Goal: Task Accomplishment & Management: Manage account settings

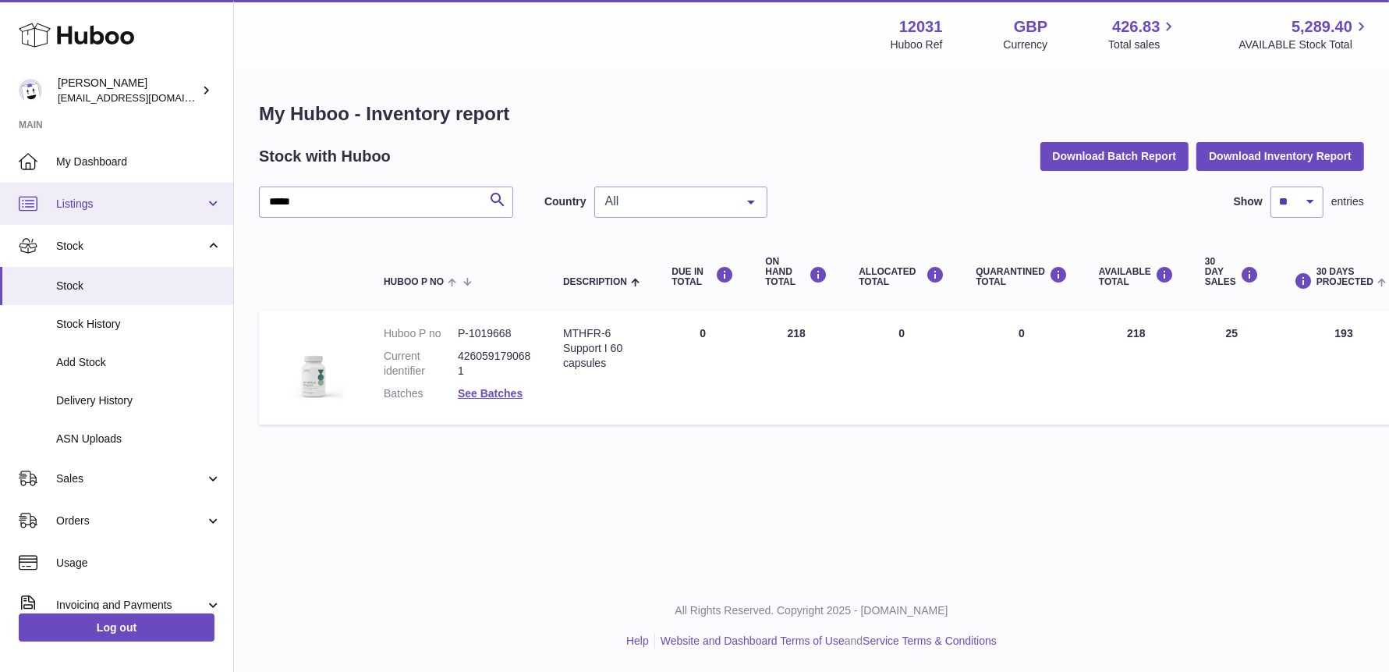
drag, startPoint x: 334, startPoint y: 203, endPoint x: 215, endPoint y: 186, distance: 120.5
click at [215, 186] on div "Huboo Fritzi Nicolaus admin@makewellforyou.com Main My Dashboard Listings Not w…" at bounding box center [694, 336] width 1389 height 672
click at [499, 386] on dd "See Batches" at bounding box center [495, 393] width 74 height 15
click at [499, 388] on link "See Batches" at bounding box center [490, 393] width 65 height 12
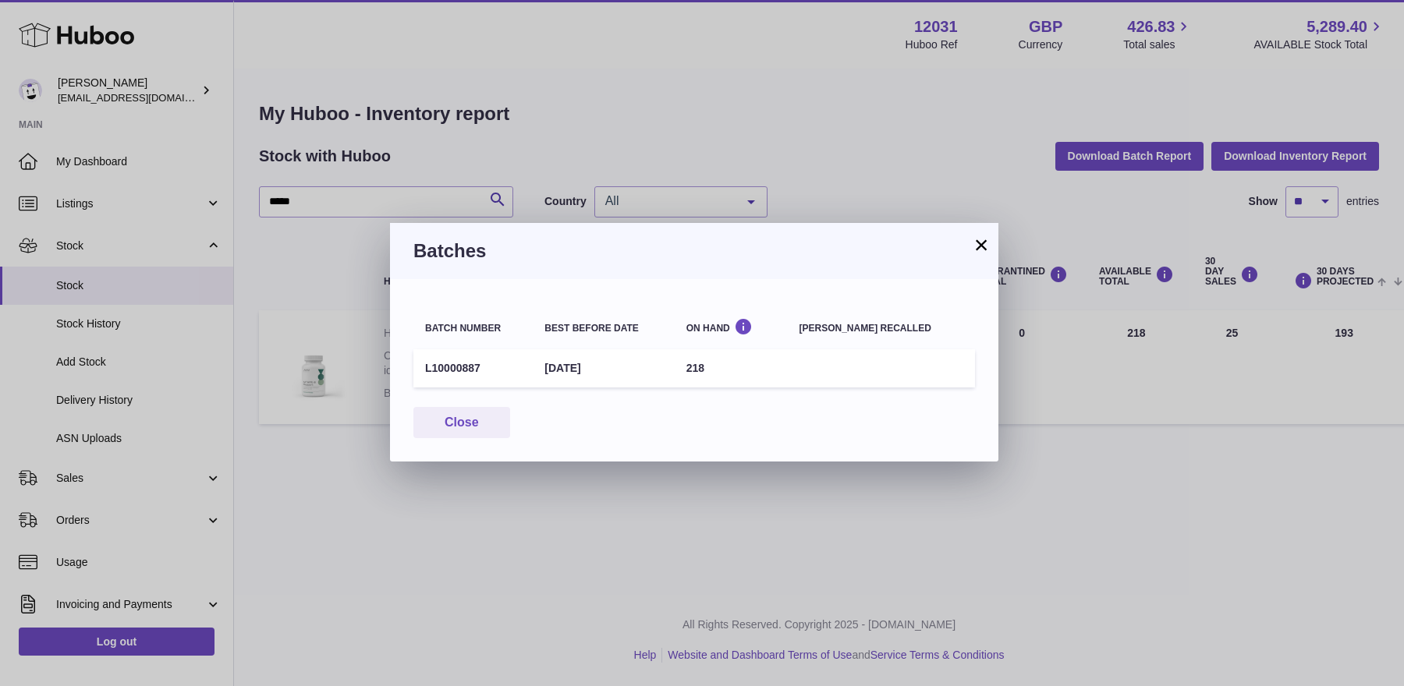
drag, startPoint x: 559, startPoint y: 371, endPoint x: 626, endPoint y: 367, distance: 67.9
click at [626, 367] on td "31st Dec 2026" at bounding box center [603, 368] width 141 height 38
click at [977, 247] on button "×" at bounding box center [981, 245] width 19 height 19
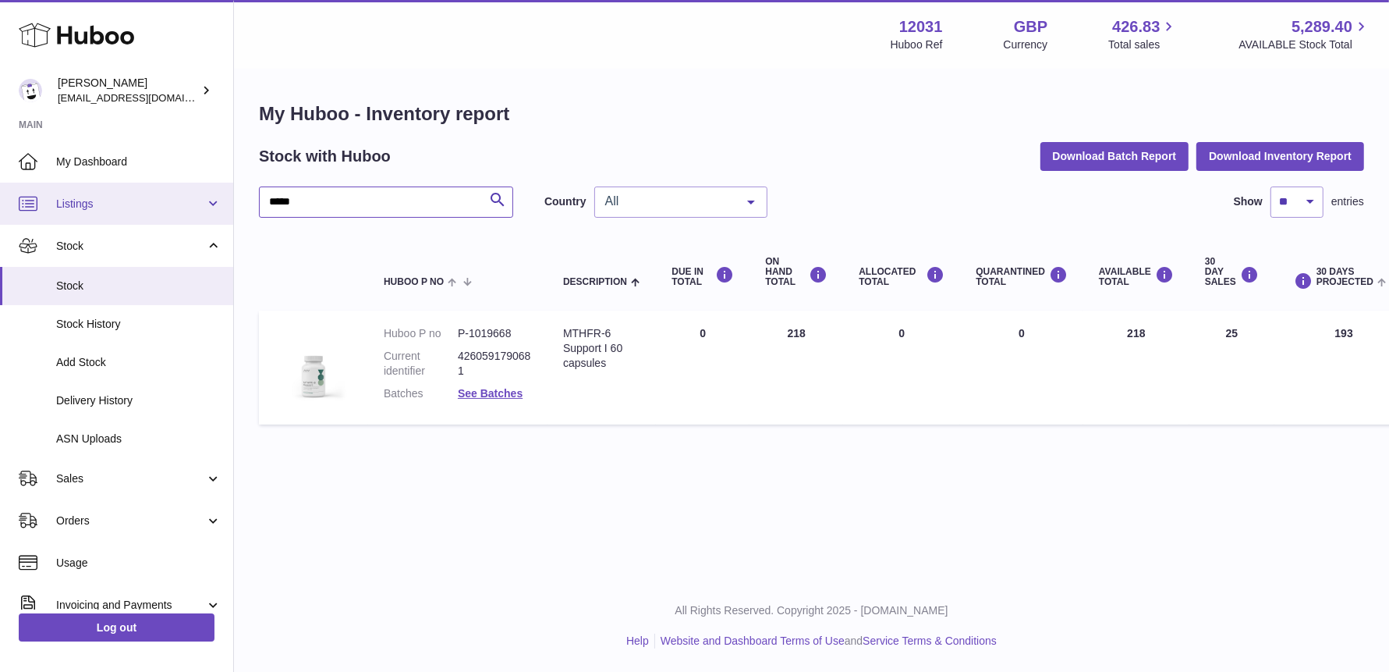
click at [207, 195] on div "Huboo Fritzi Nicolaus admin@makewellforyou.com Main My Dashboard Listings Not w…" at bounding box center [694, 336] width 1389 height 672
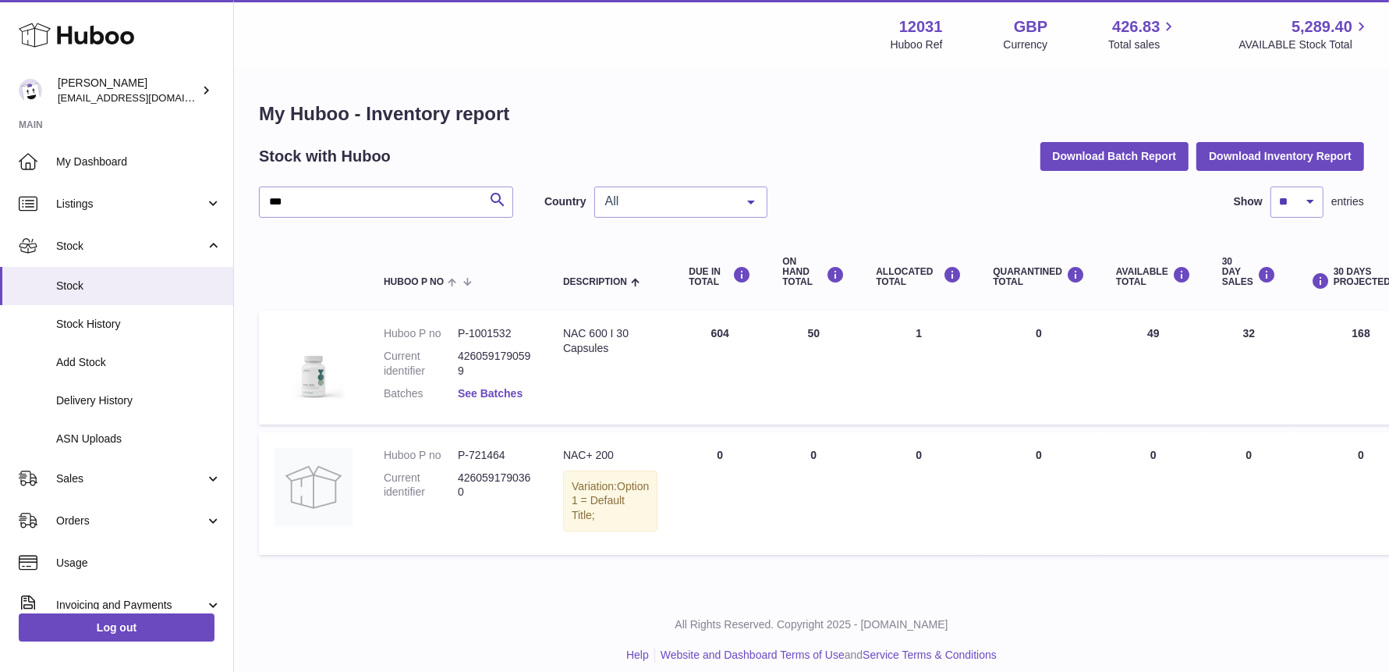
click at [495, 391] on link "See Batches" at bounding box center [490, 393] width 65 height 12
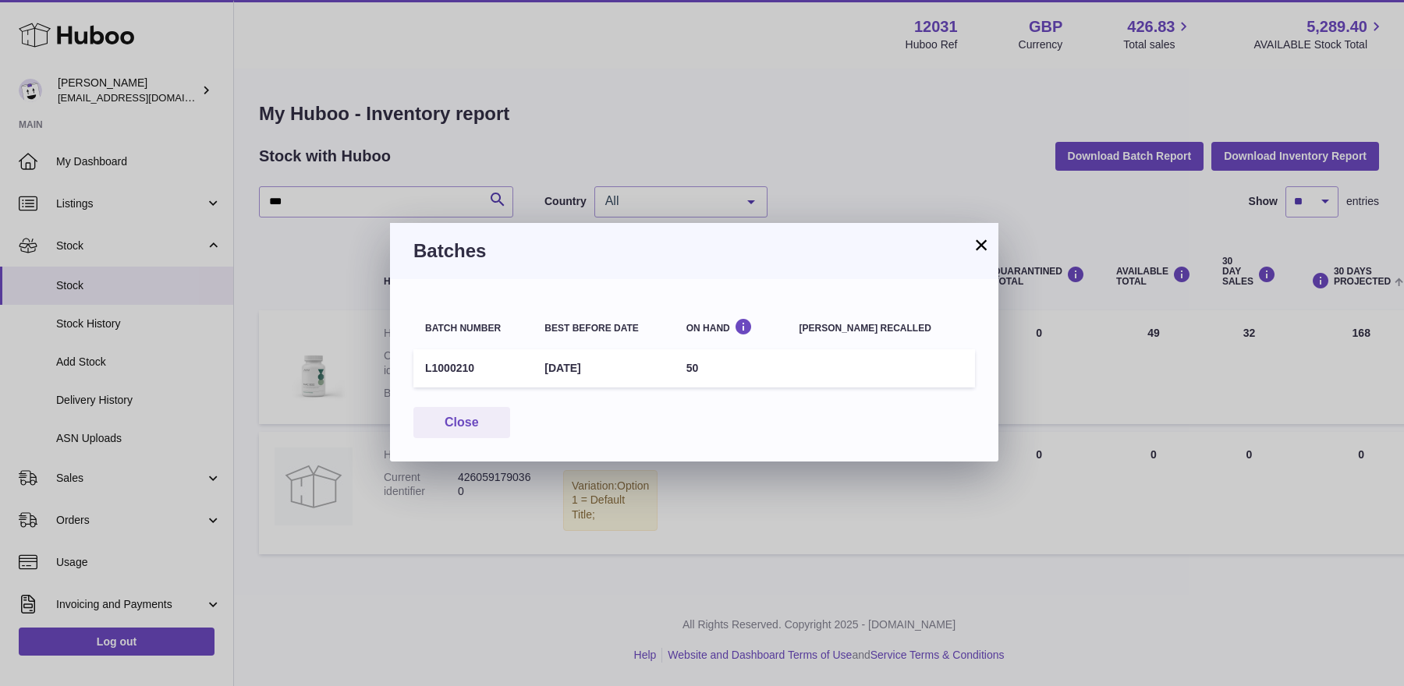
click at [984, 241] on button "×" at bounding box center [981, 245] width 19 height 19
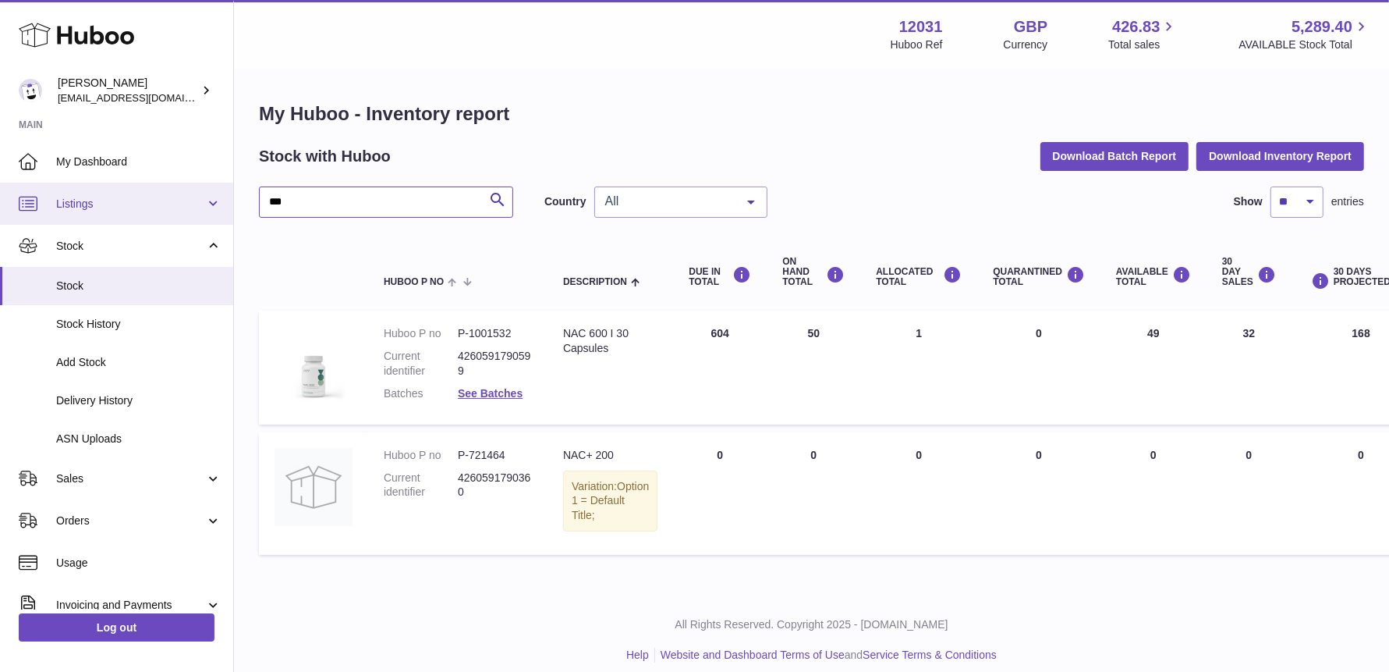
drag, startPoint x: 301, startPoint y: 207, endPoint x: 160, endPoint y: 206, distance: 141.2
click at [160, 206] on div "Huboo Fritzi Nicolaus admin@makewellforyou.com Main My Dashboard Listings Not w…" at bounding box center [694, 343] width 1389 height 686
type input "*"
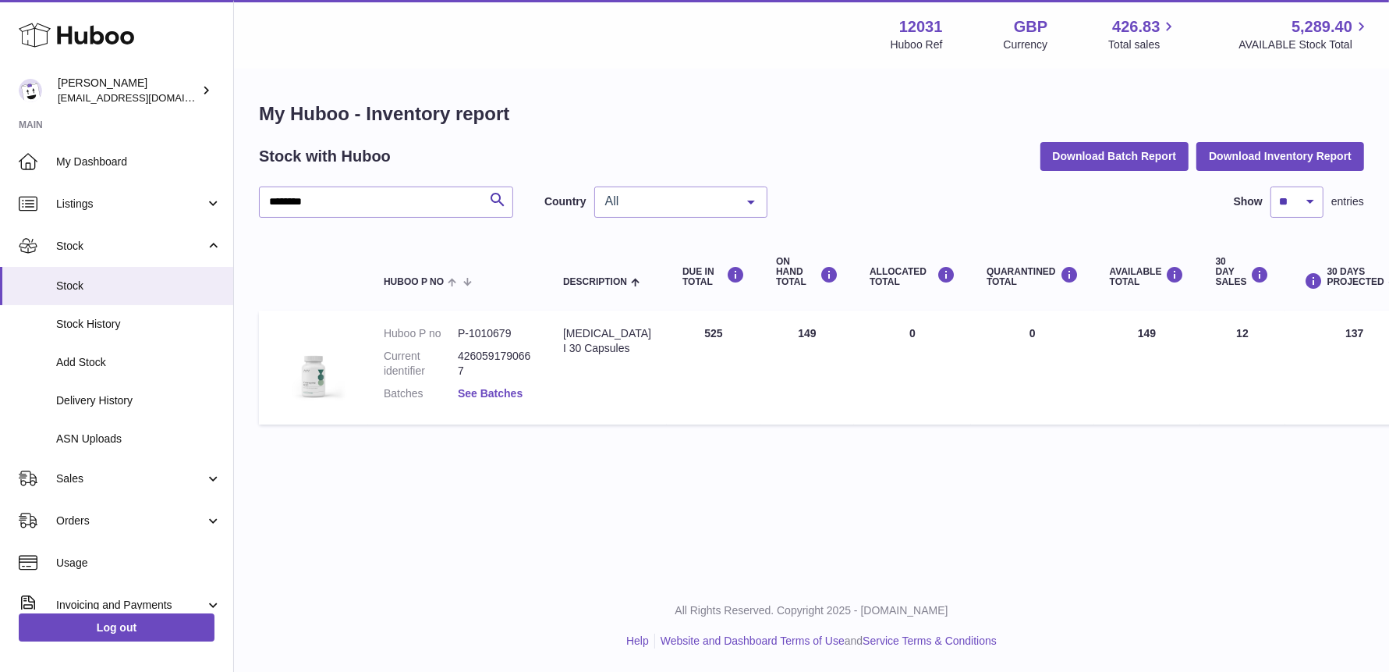
click at [482, 396] on link "See Batches" at bounding box center [490, 393] width 65 height 12
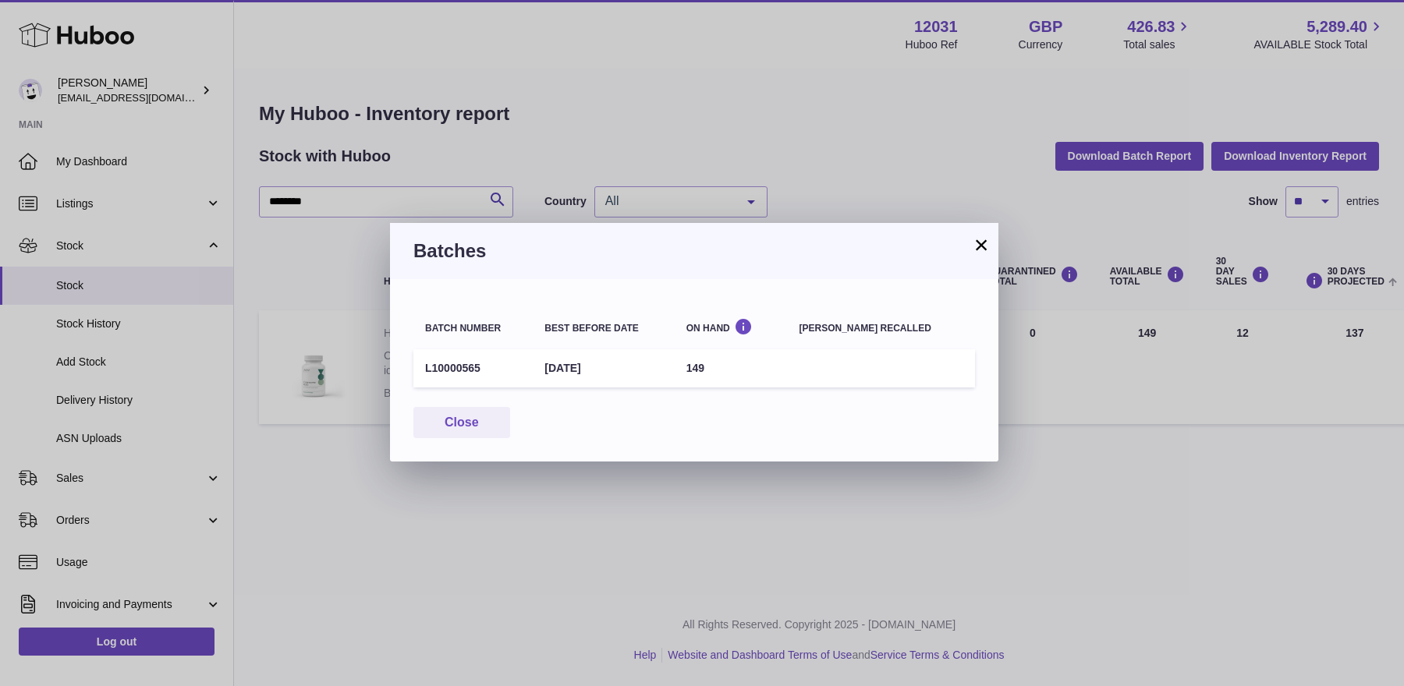
click at [984, 247] on button "×" at bounding box center [981, 245] width 19 height 19
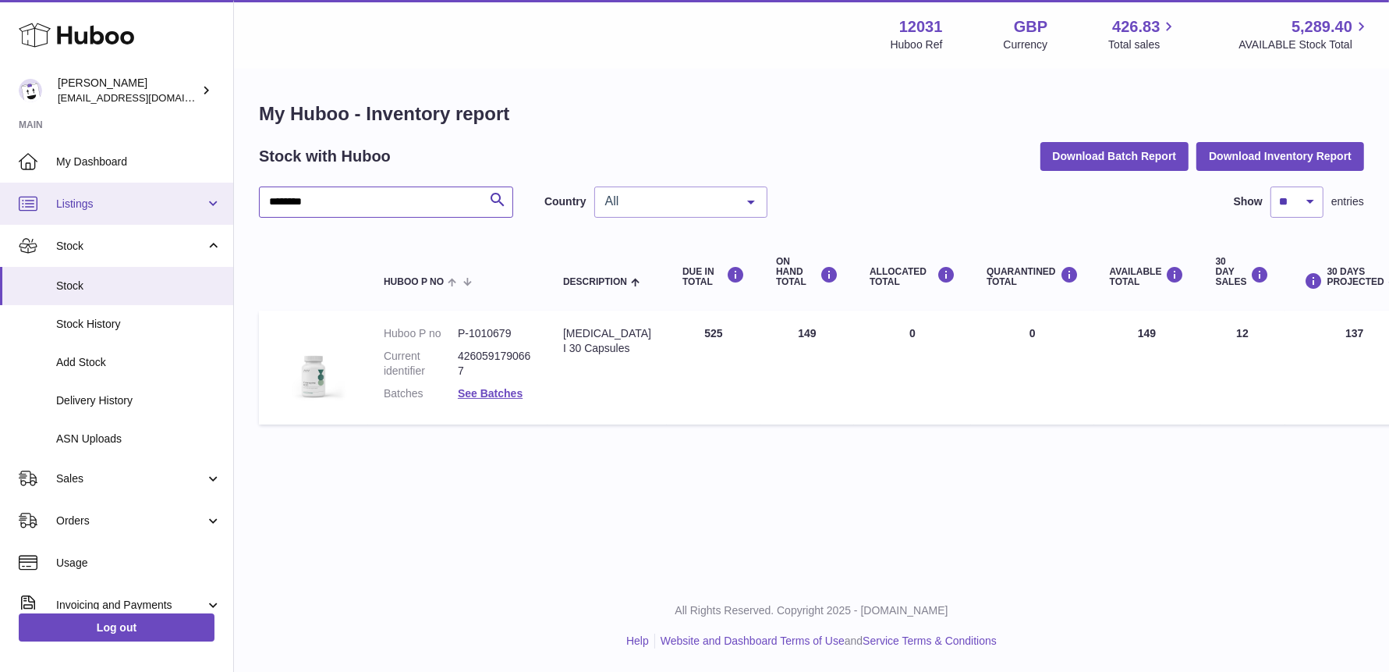
drag, startPoint x: 216, startPoint y: 207, endPoint x: 89, endPoint y: 202, distance: 127.2
click at [89, 202] on div "Huboo Fritzi Nicolaus admin@makewellforyou.com Main My Dashboard Listings Not w…" at bounding box center [694, 336] width 1389 height 672
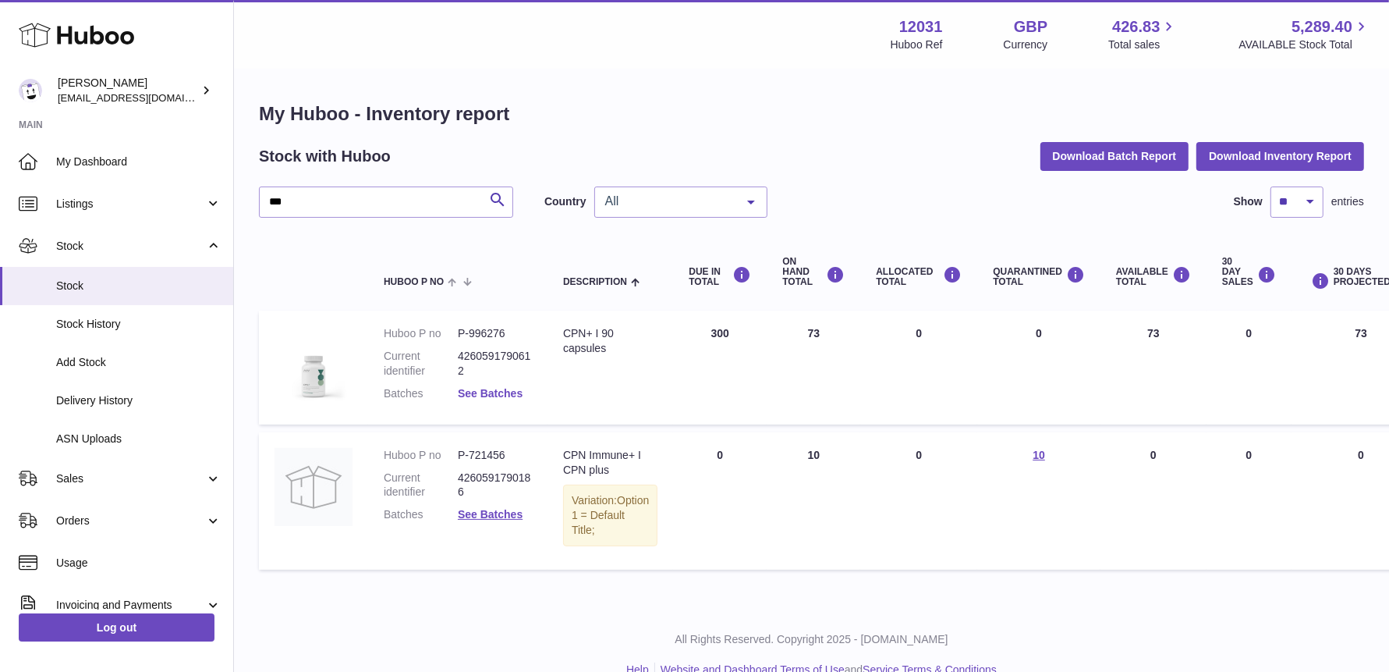
click at [503, 396] on link "See Batches" at bounding box center [490, 393] width 65 height 12
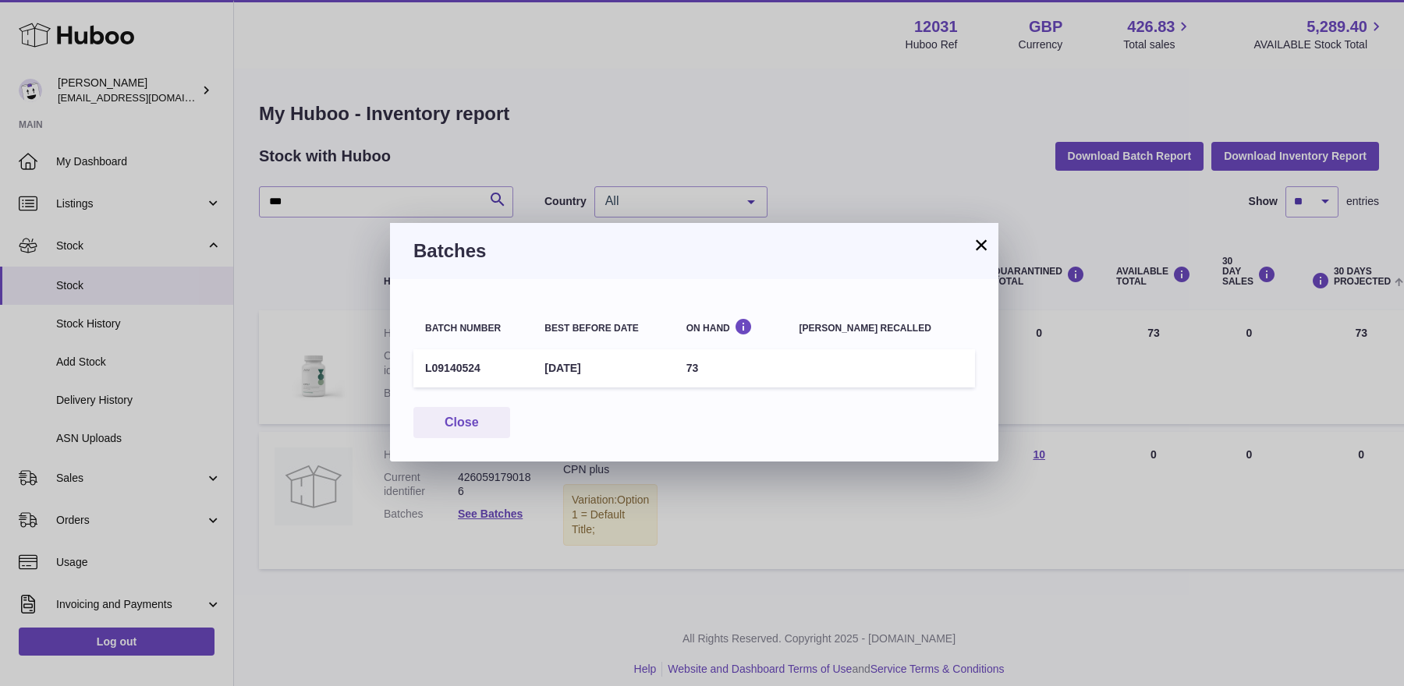
click at [977, 242] on button "×" at bounding box center [981, 245] width 19 height 19
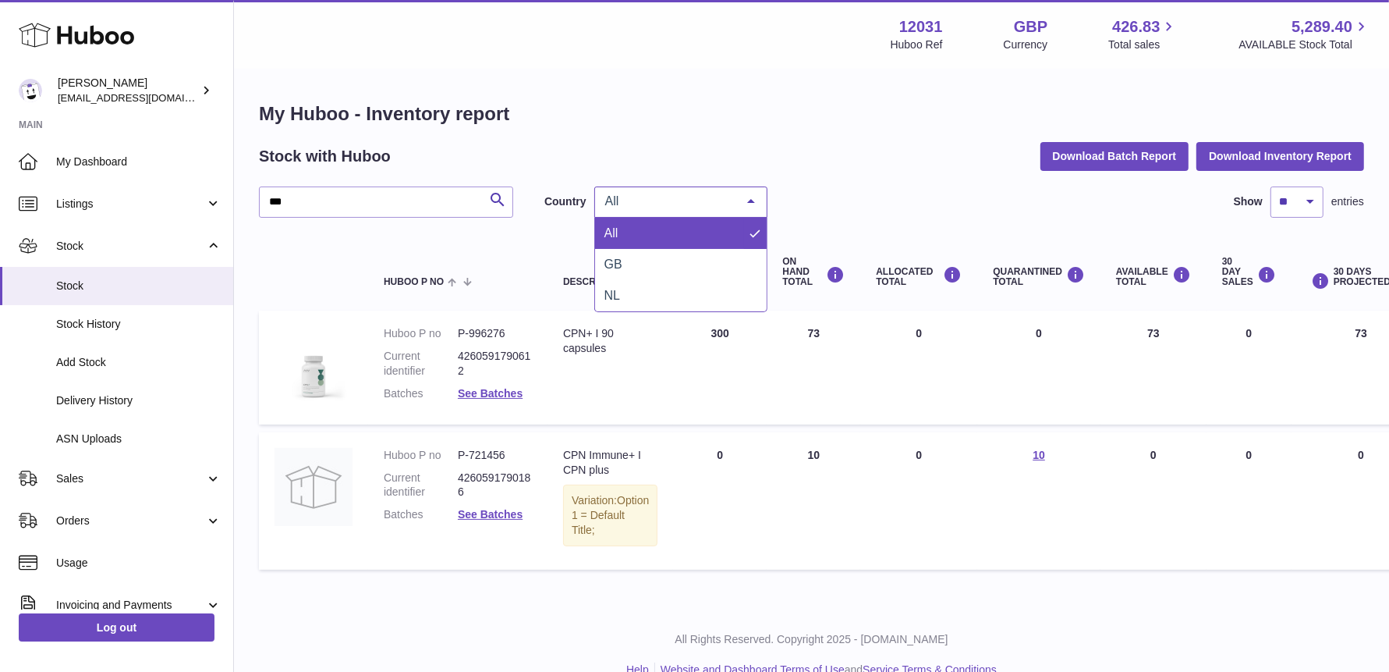
click at [733, 204] on span "All" at bounding box center [668, 201] width 134 height 16
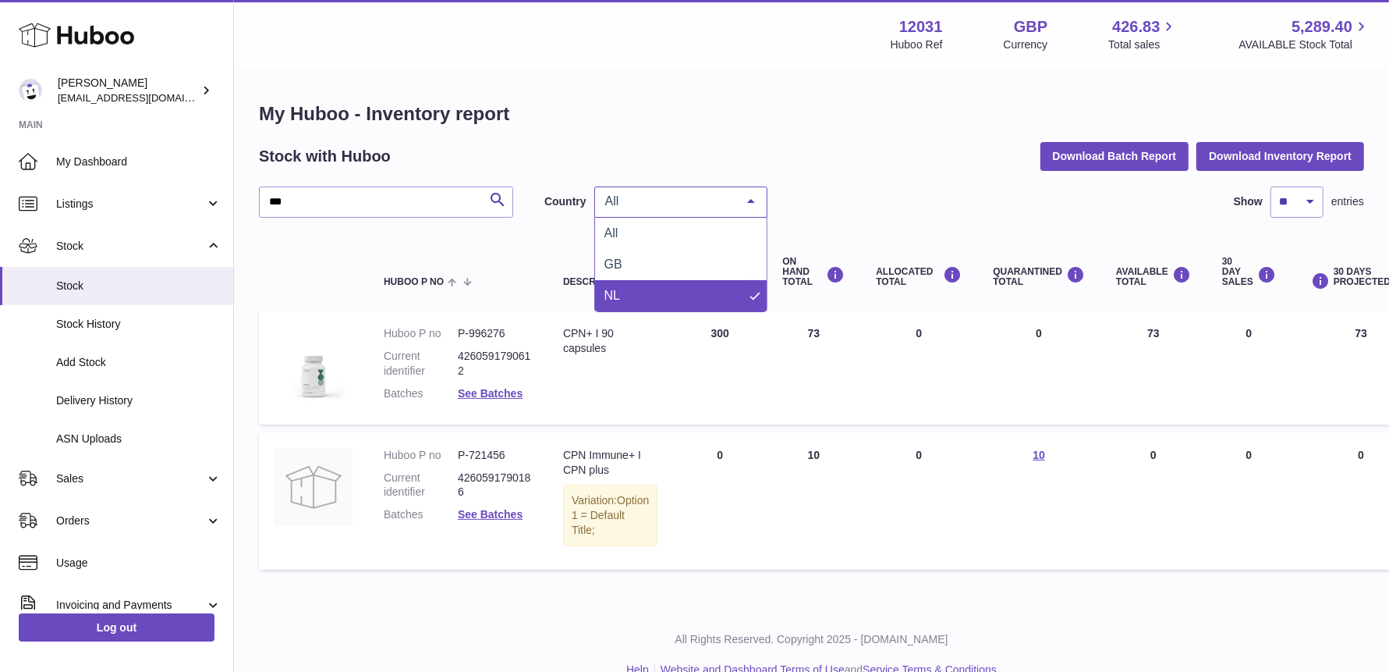
click at [676, 294] on span "NL" at bounding box center [681, 295] width 172 height 31
click at [677, 210] on div "NL" at bounding box center [680, 201] width 173 height 31
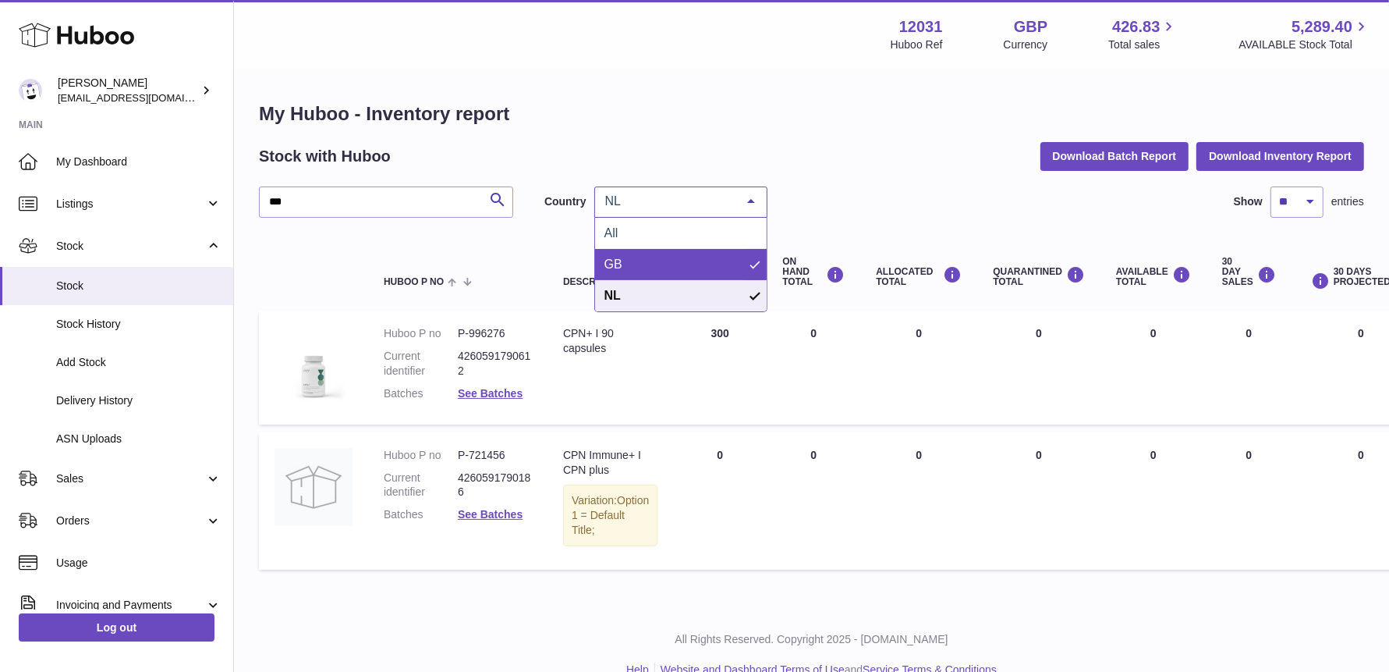
click at [659, 258] on span "GB" at bounding box center [681, 264] width 172 height 31
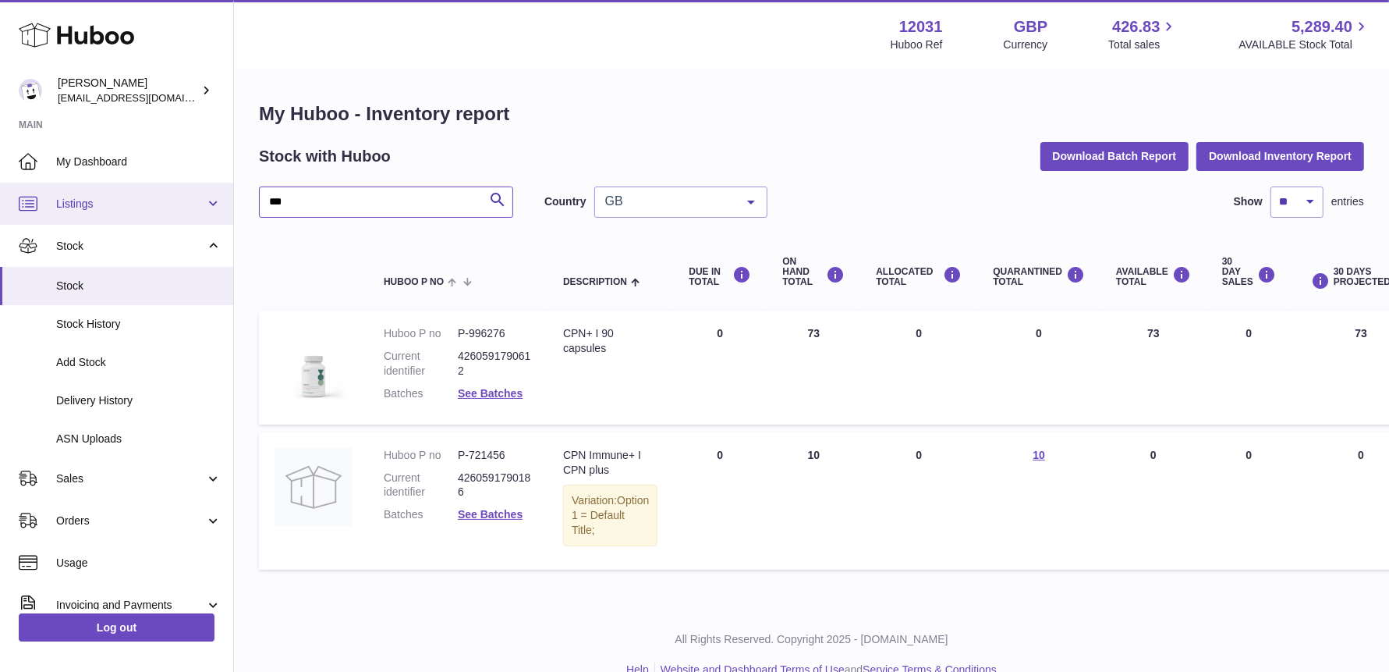
drag, startPoint x: 339, startPoint y: 206, endPoint x: 113, endPoint y: 200, distance: 225.5
click at [113, 205] on div "Huboo Fritzi Nicolaus admin@makewellforyou.com Main My Dashboard Listings Not w…" at bounding box center [694, 350] width 1389 height 701
type input "***"
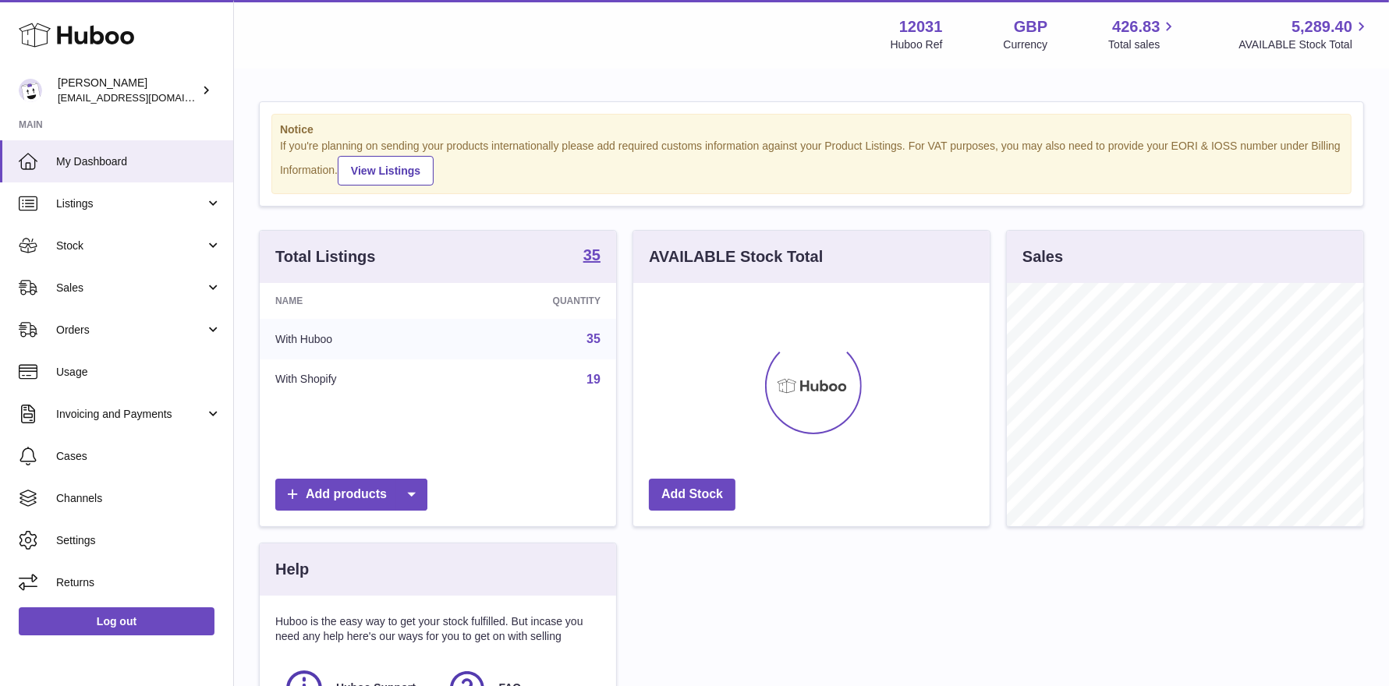
scroll to position [243, 357]
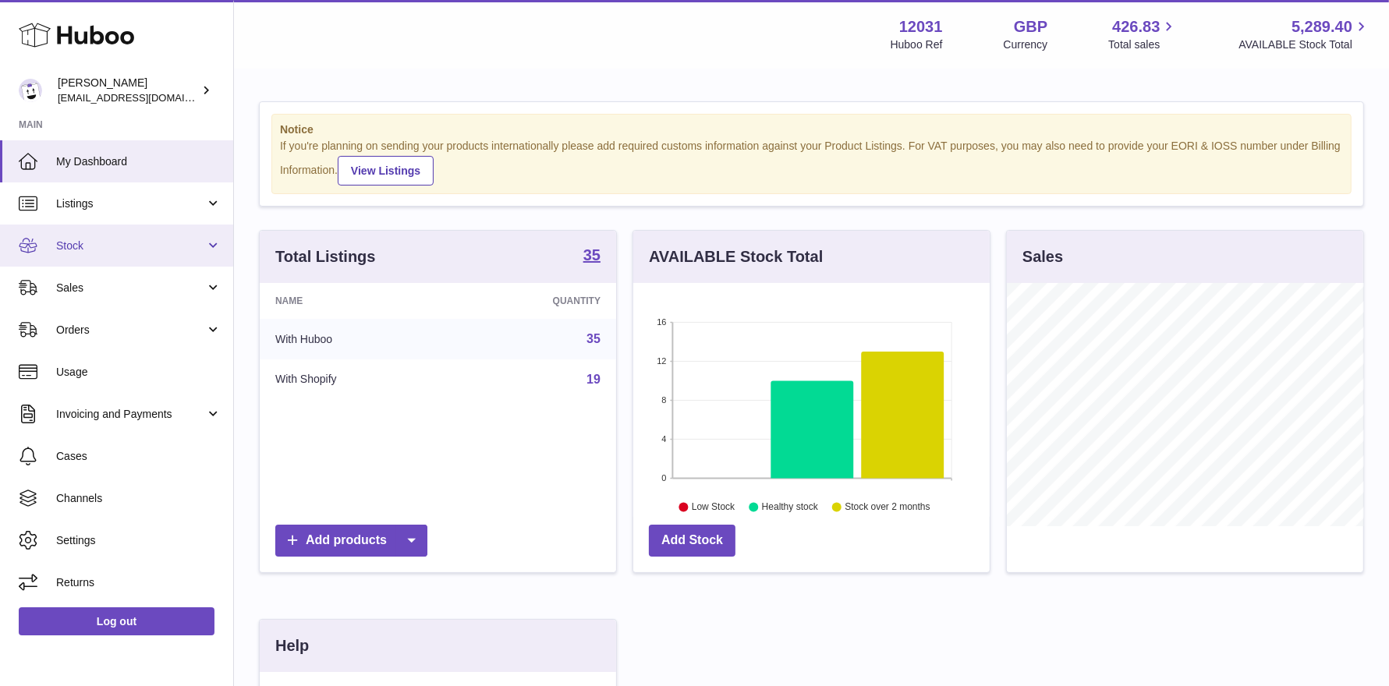
click at [135, 250] on span "Stock" at bounding box center [130, 246] width 149 height 15
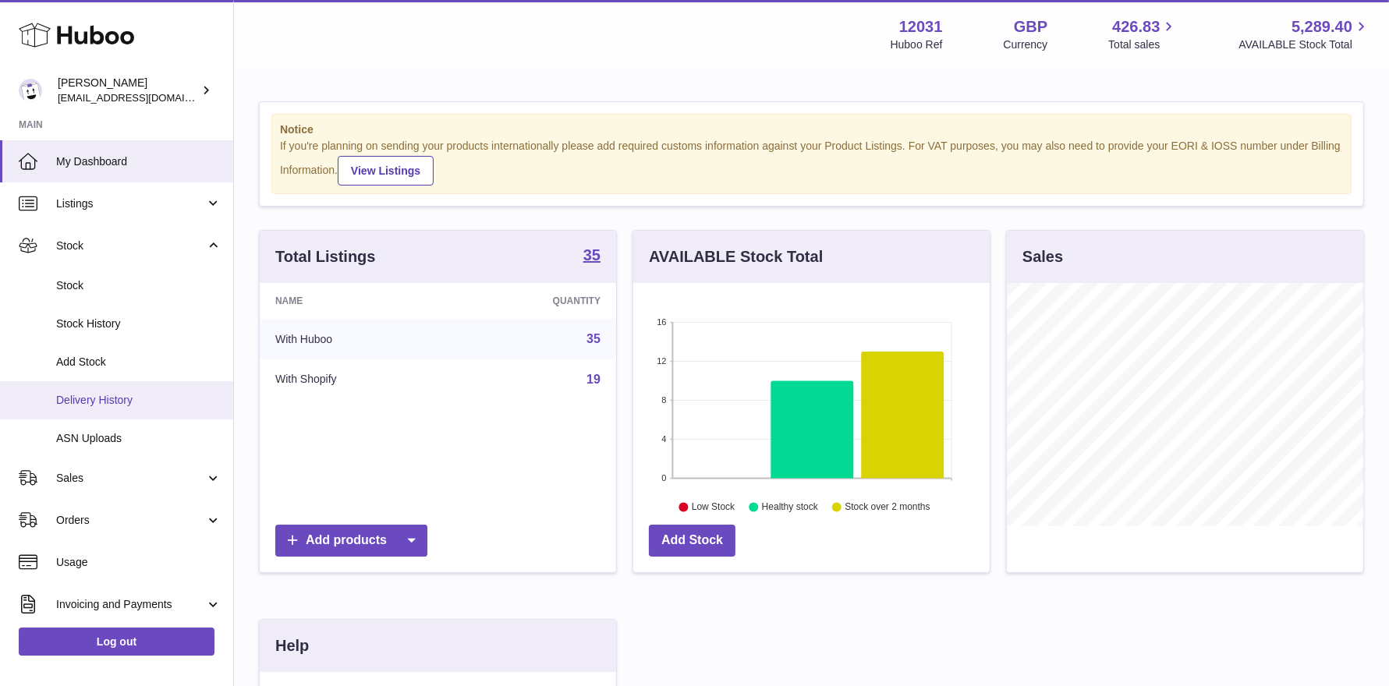
click at [105, 407] on link "Delivery History" at bounding box center [116, 400] width 233 height 38
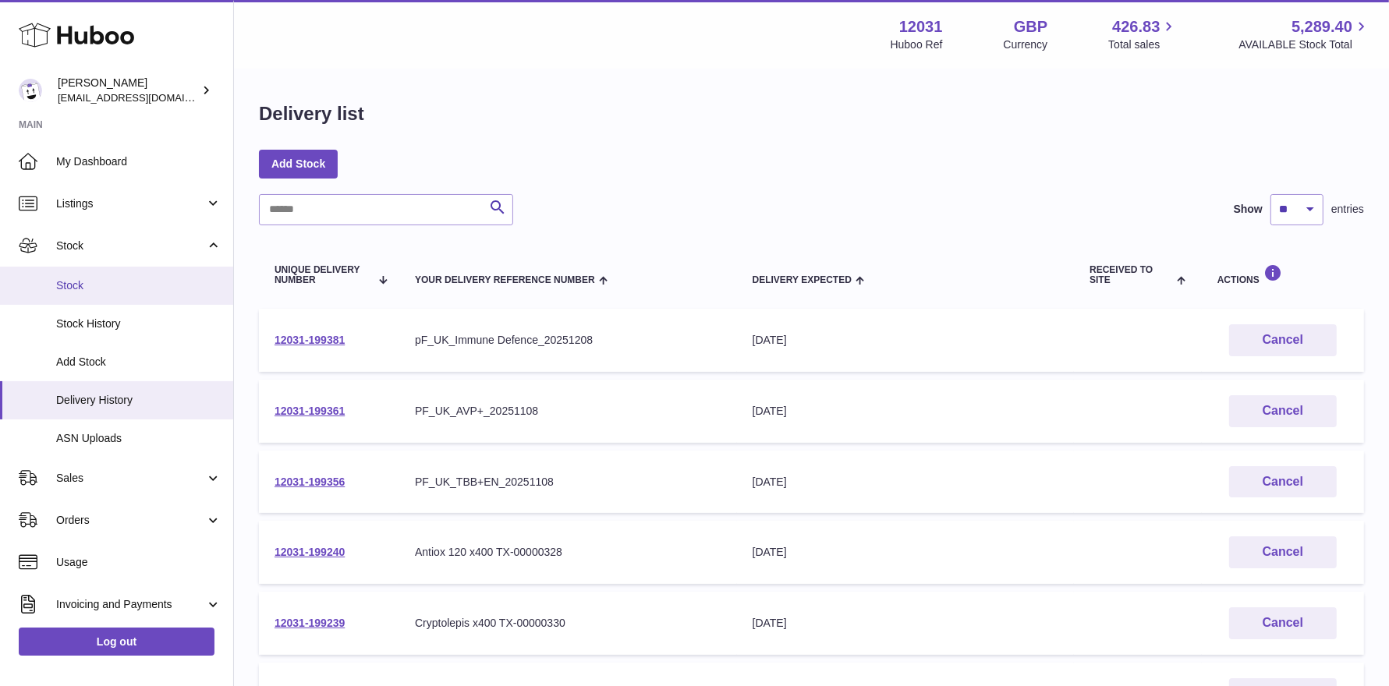
click at [103, 280] on span "Stock" at bounding box center [138, 285] width 165 height 15
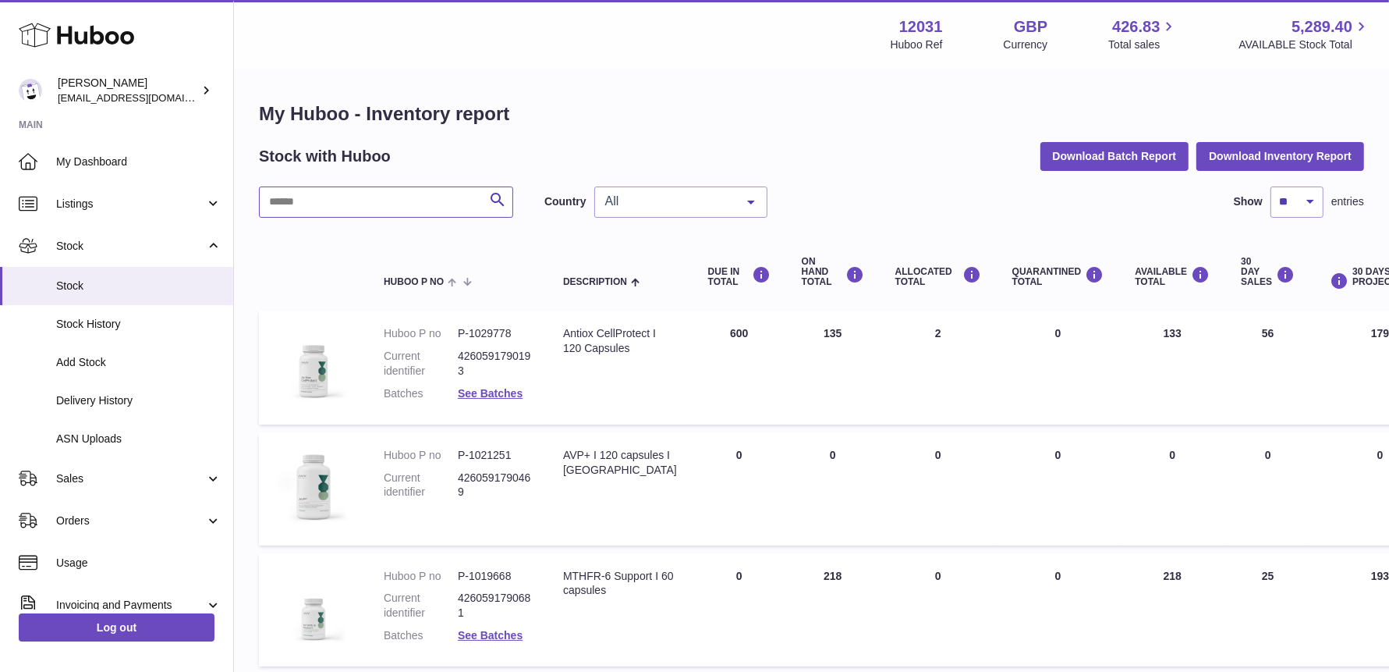
click at [314, 201] on input "text" at bounding box center [386, 201] width 254 height 31
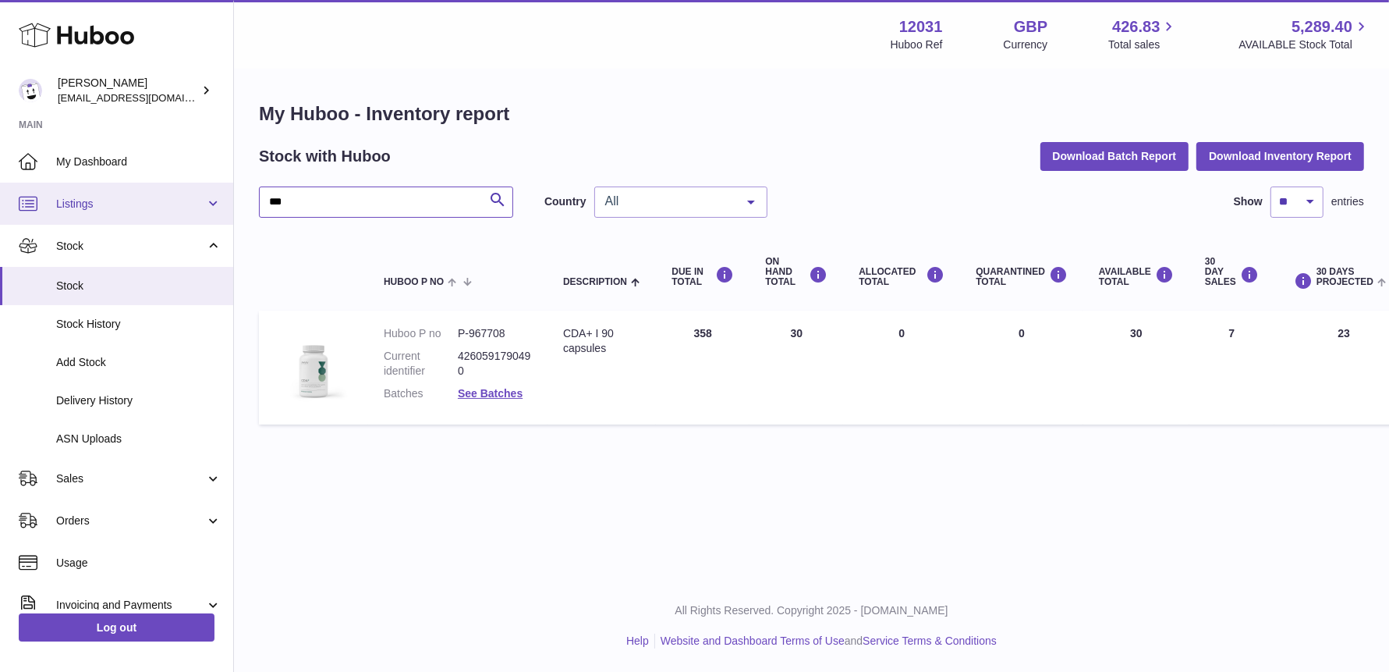
drag, startPoint x: 307, startPoint y: 210, endPoint x: 78, endPoint y: 198, distance: 229.6
click at [78, 203] on div "Huboo Fritzi Nicolaus admin@makewellforyou.com Main My Dashboard Listings Not w…" at bounding box center [694, 336] width 1389 height 672
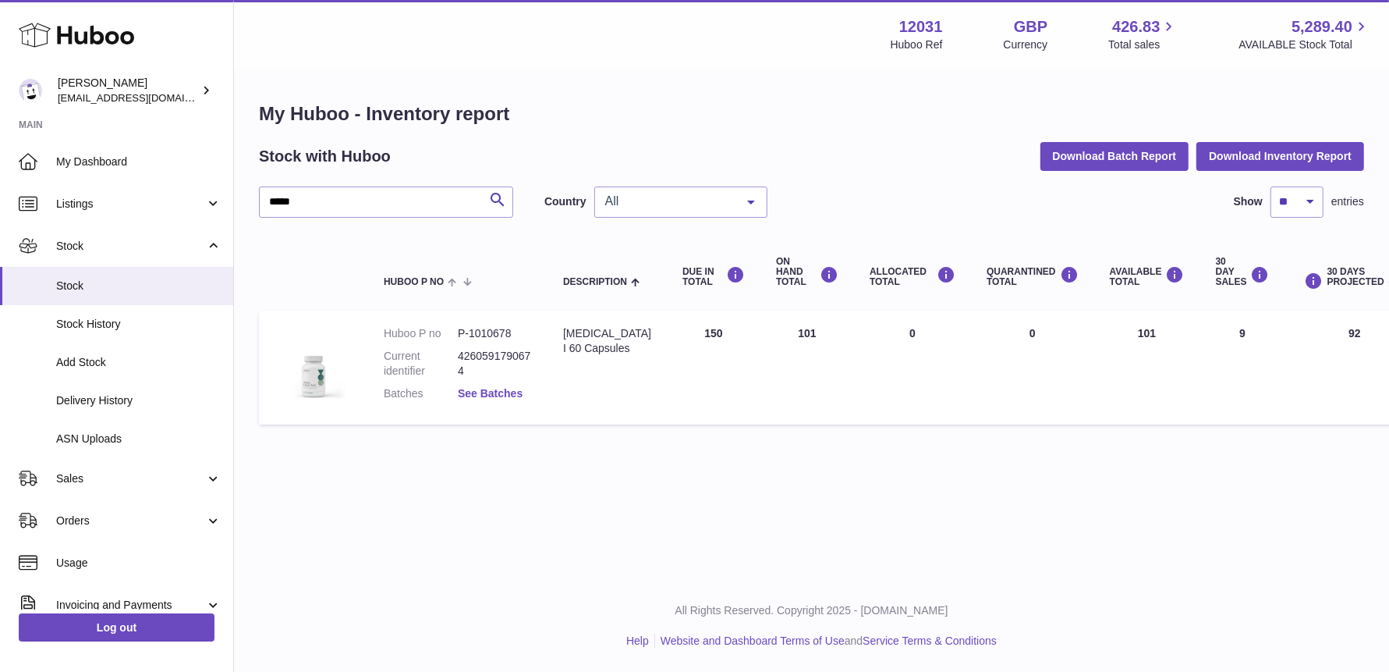
click at [496, 388] on link "See Batches" at bounding box center [490, 393] width 65 height 12
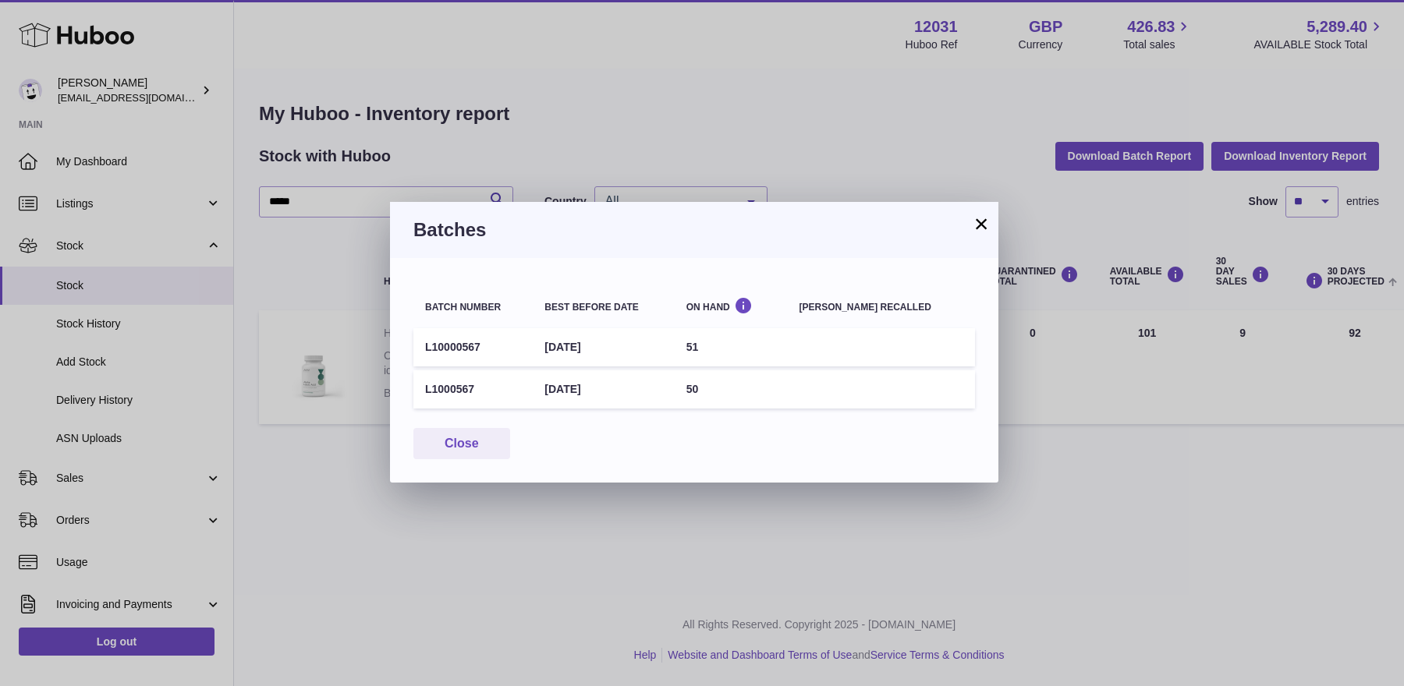
click at [980, 222] on button "×" at bounding box center [981, 224] width 19 height 19
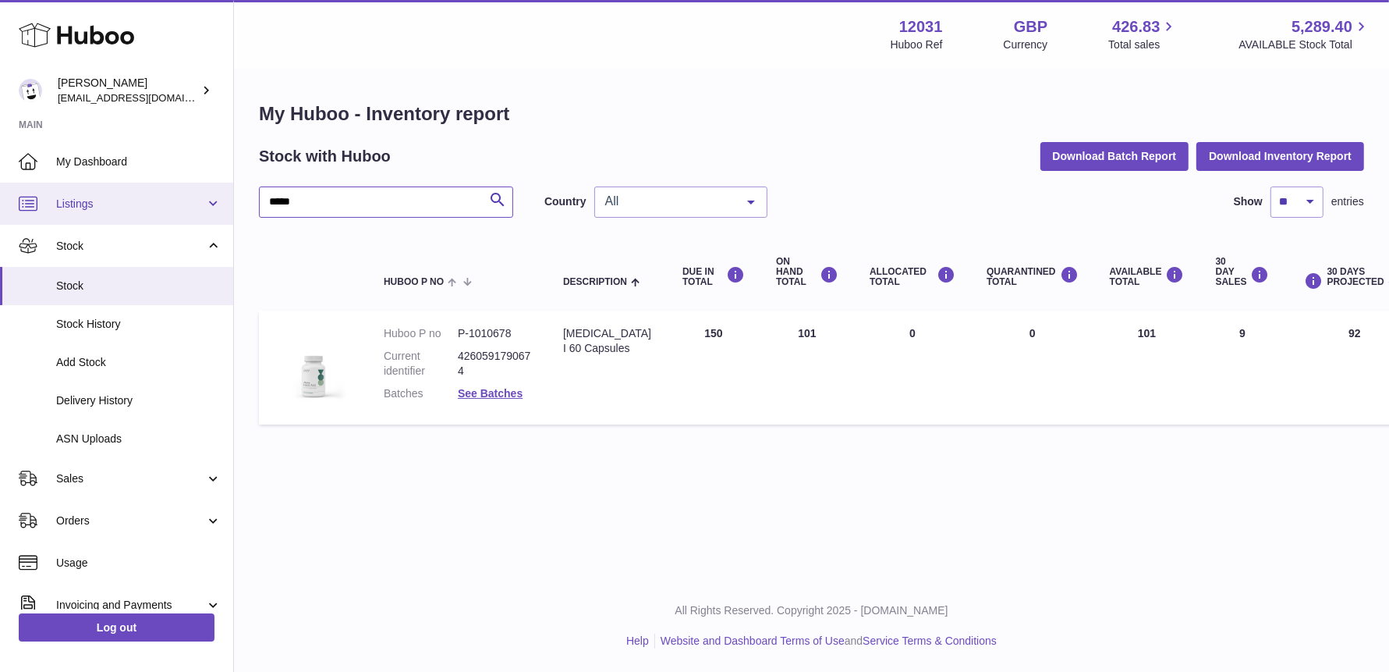
drag, startPoint x: 329, startPoint y: 206, endPoint x: 107, endPoint y: 203, distance: 222.3
click at [108, 204] on div "Huboo Fritzi Nicolaus admin@makewellforyou.com Main My Dashboard Listings Not w…" at bounding box center [694, 336] width 1389 height 672
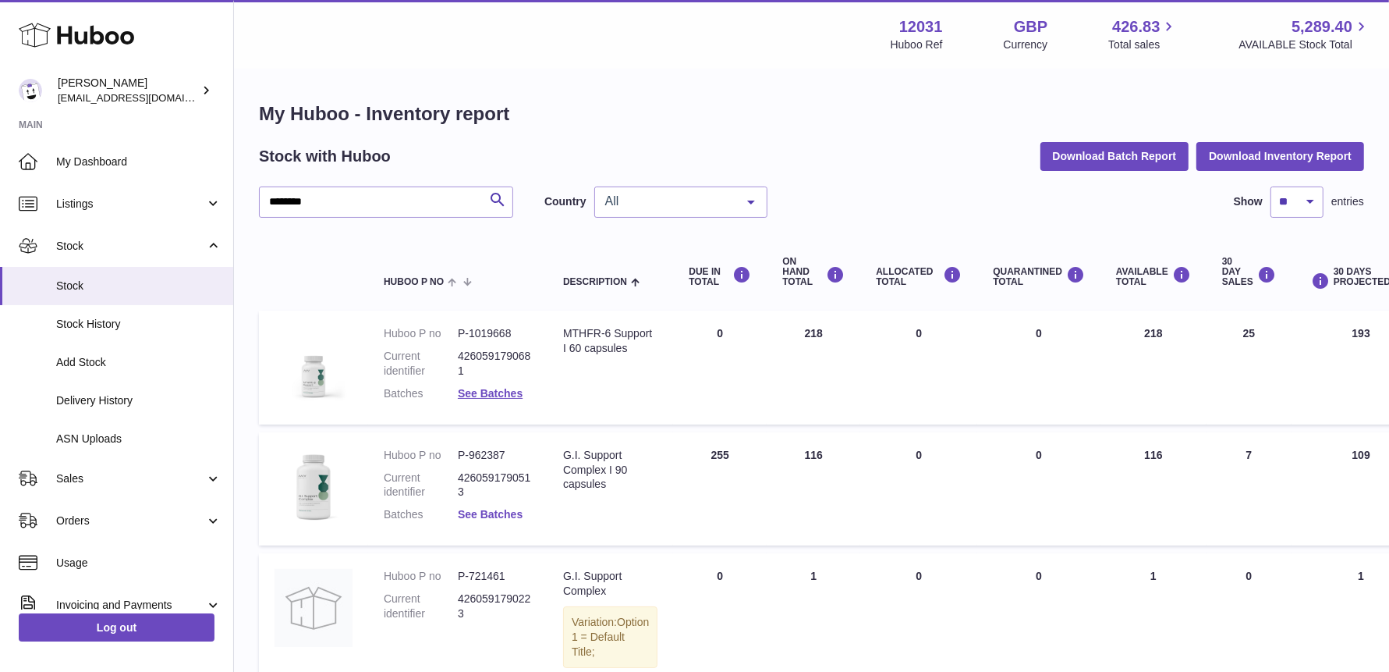
click at [504, 512] on link "See Batches" at bounding box center [490, 514] width 65 height 12
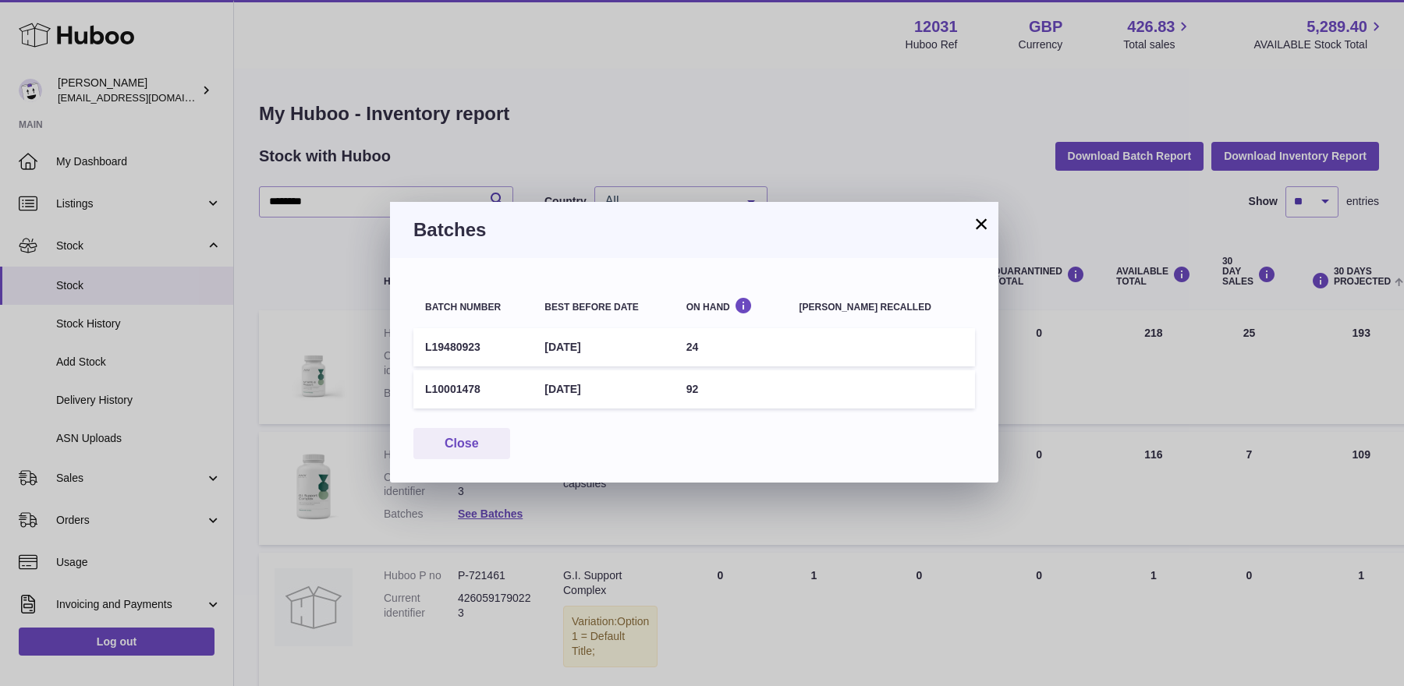
click at [974, 232] on button "×" at bounding box center [981, 224] width 19 height 19
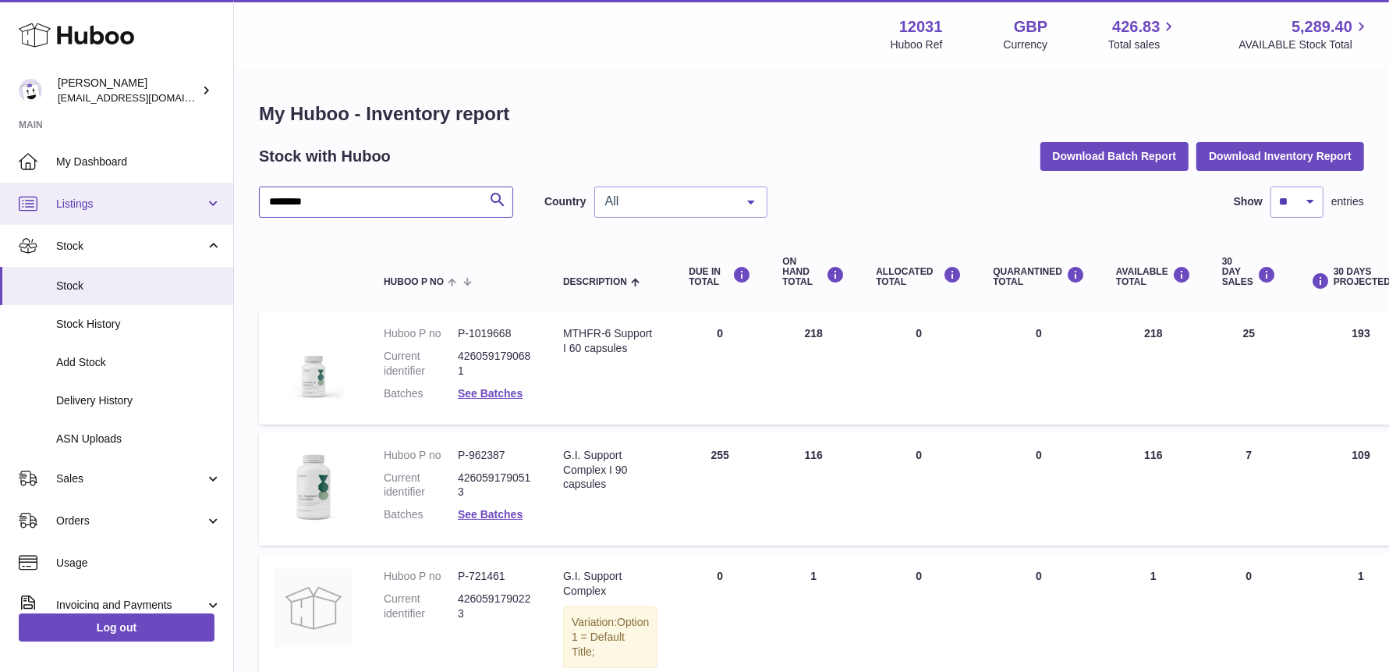
drag, startPoint x: 340, startPoint y: 200, endPoint x: 51, endPoint y: 191, distance: 289.6
click at [51, 191] on div "Huboo Fritzi Nicolaus admin@makewellforyou.com Main My Dashboard Listings Not w…" at bounding box center [694, 411] width 1389 height 822
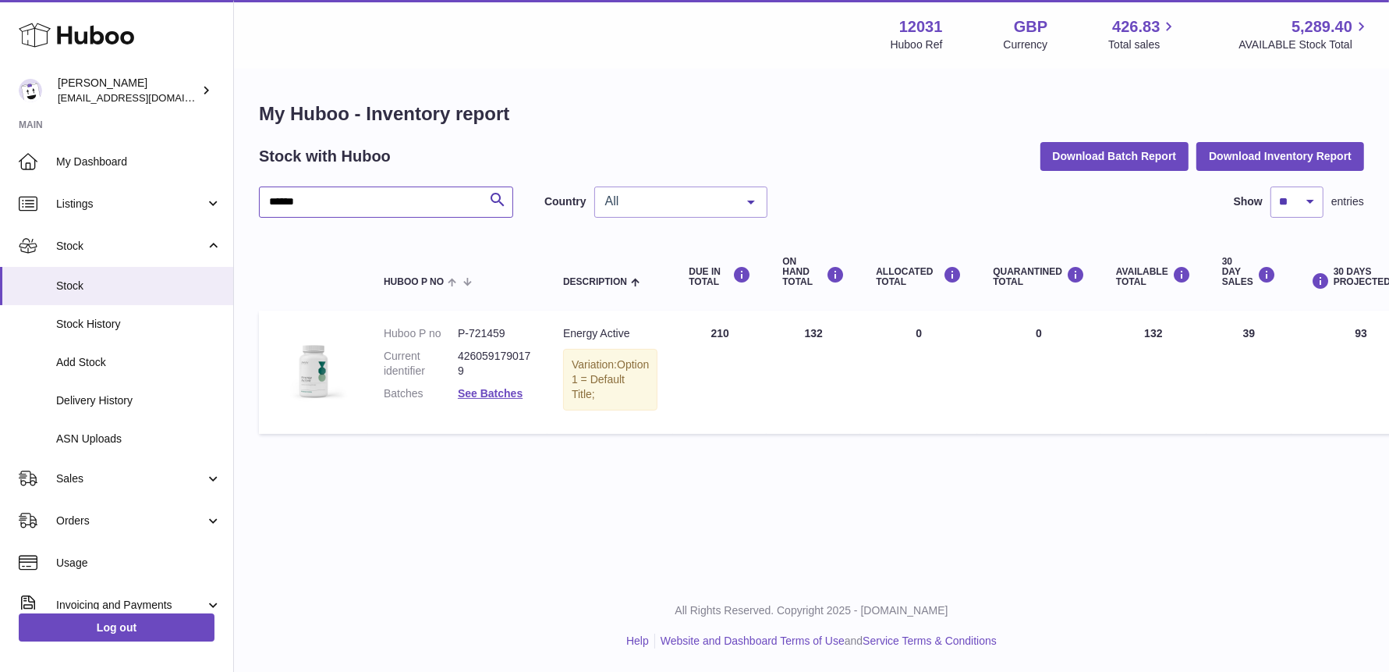
type input "******"
